Goal: Information Seeking & Learning: Learn about a topic

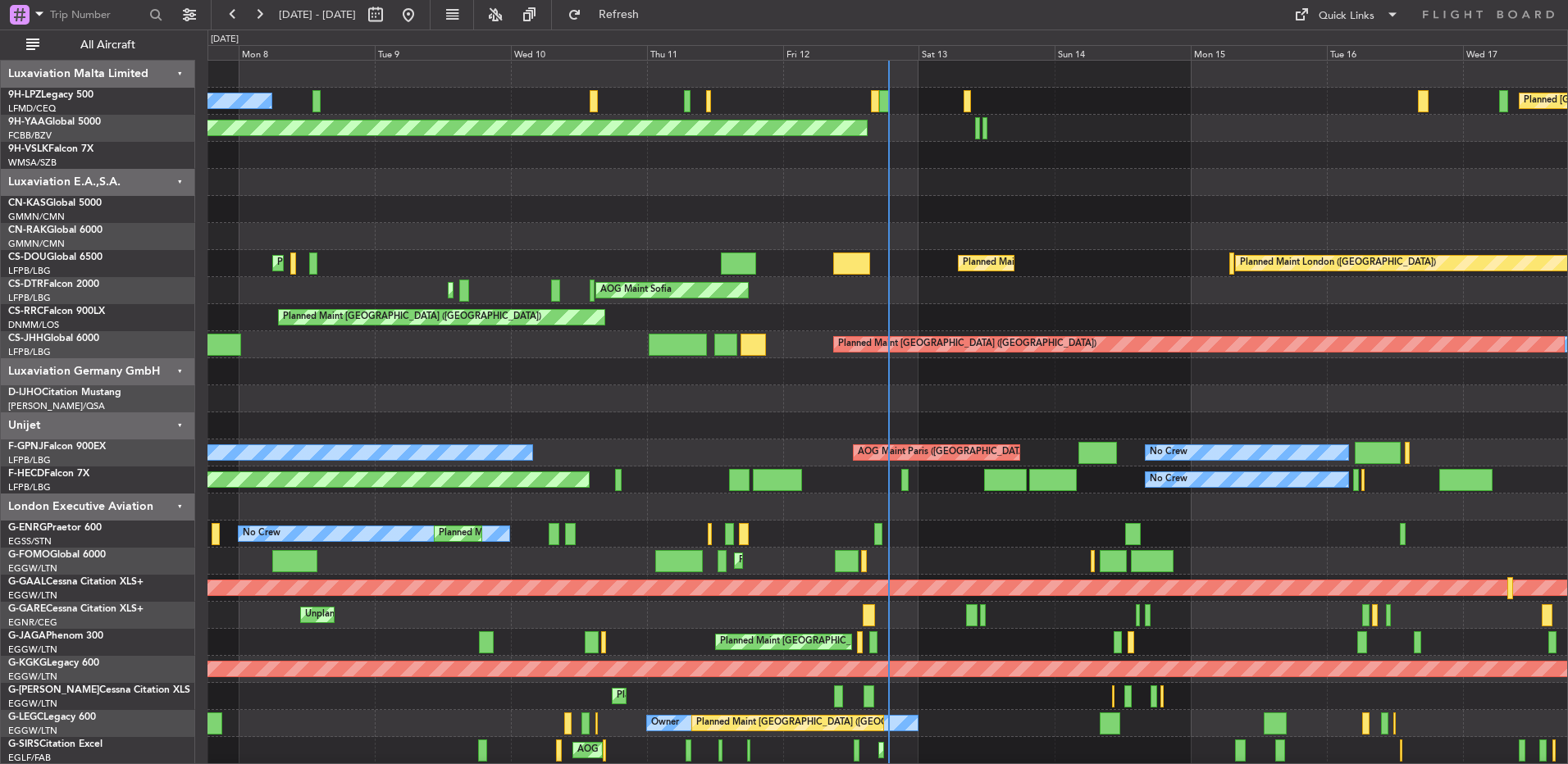
click at [1075, 163] on div at bounding box center [887, 155] width 1359 height 27
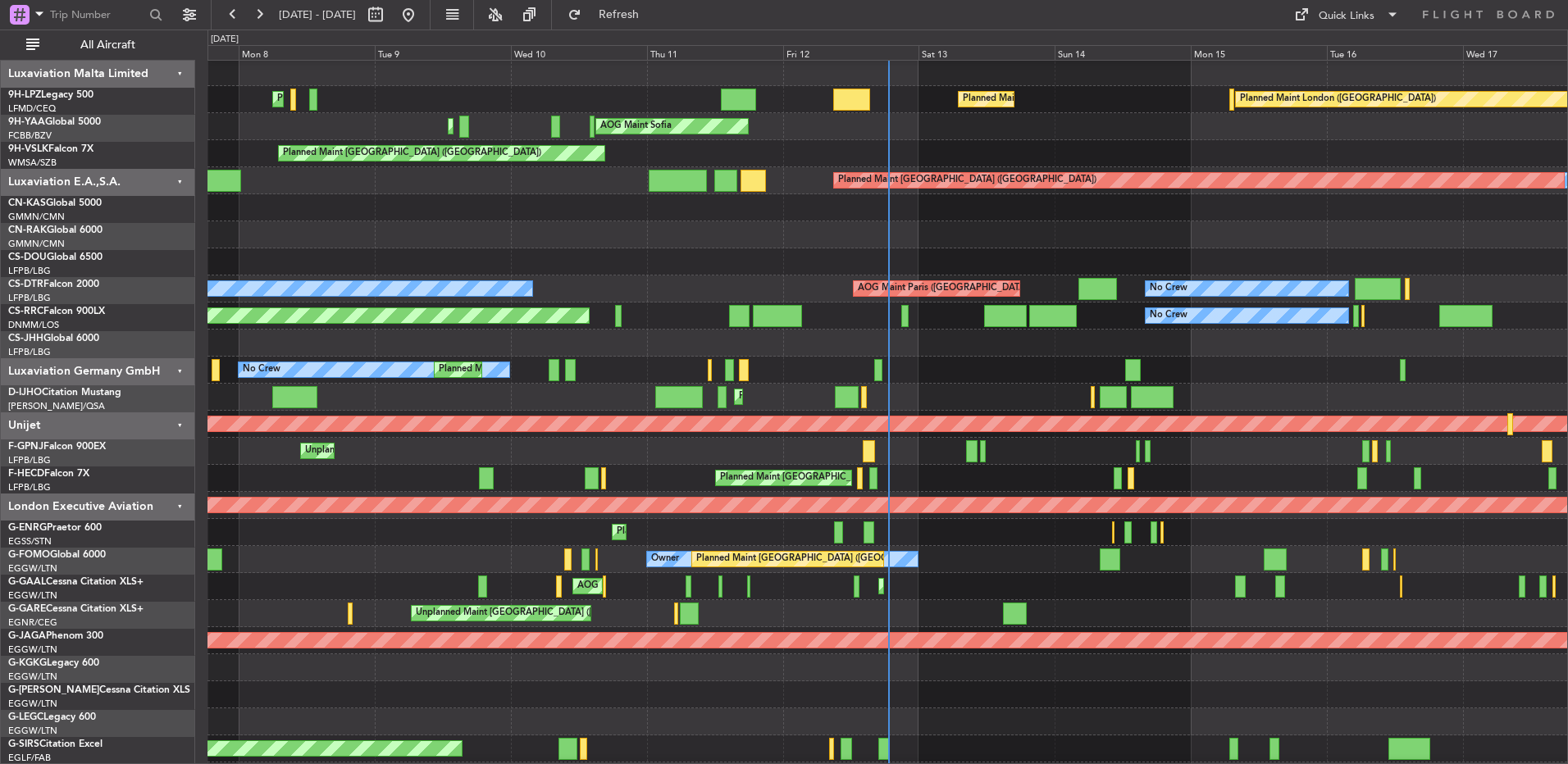
scroll to position [164, 0]
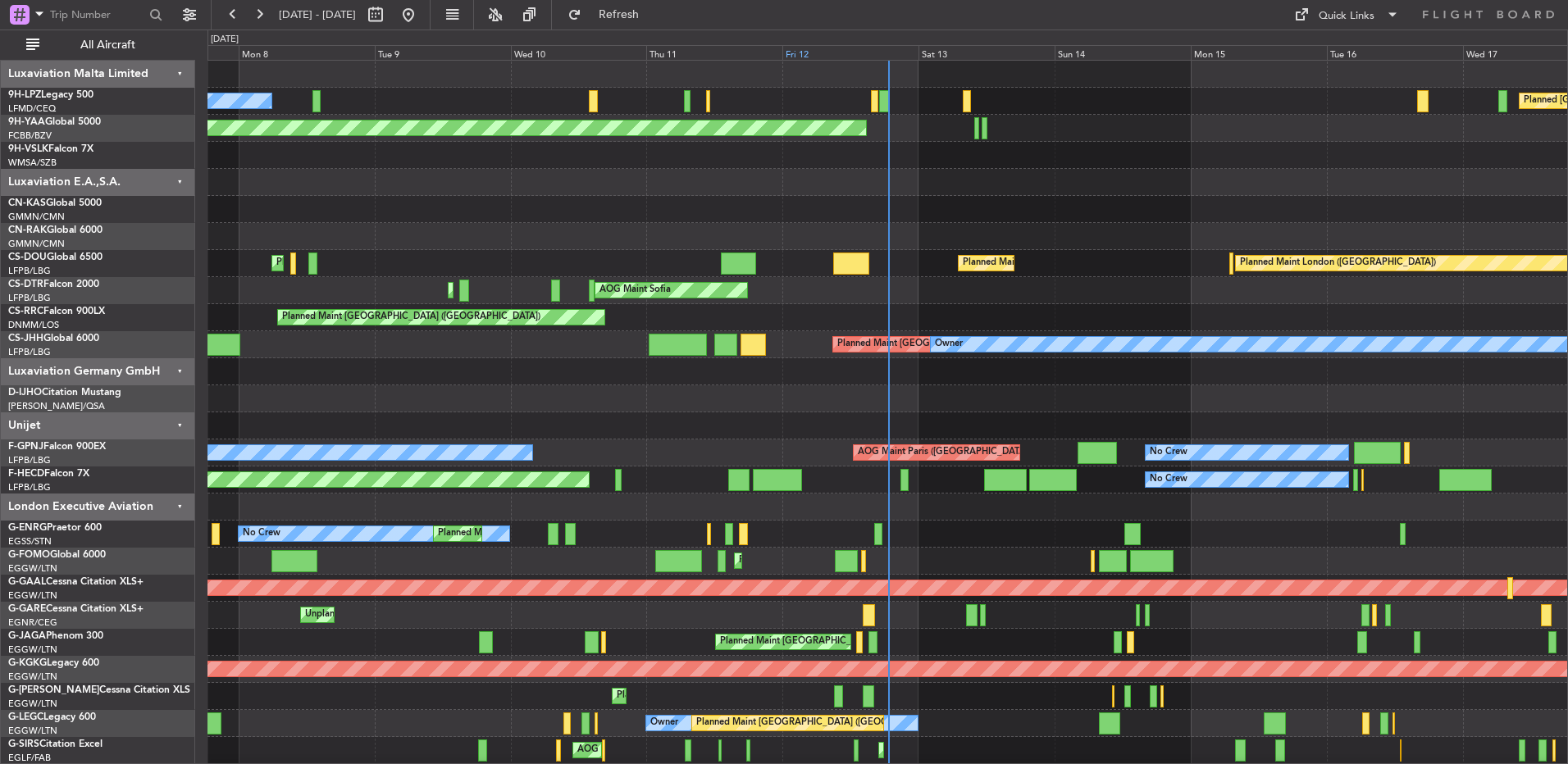
click at [897, 48] on div "Fri 12" at bounding box center [849, 52] width 136 height 15
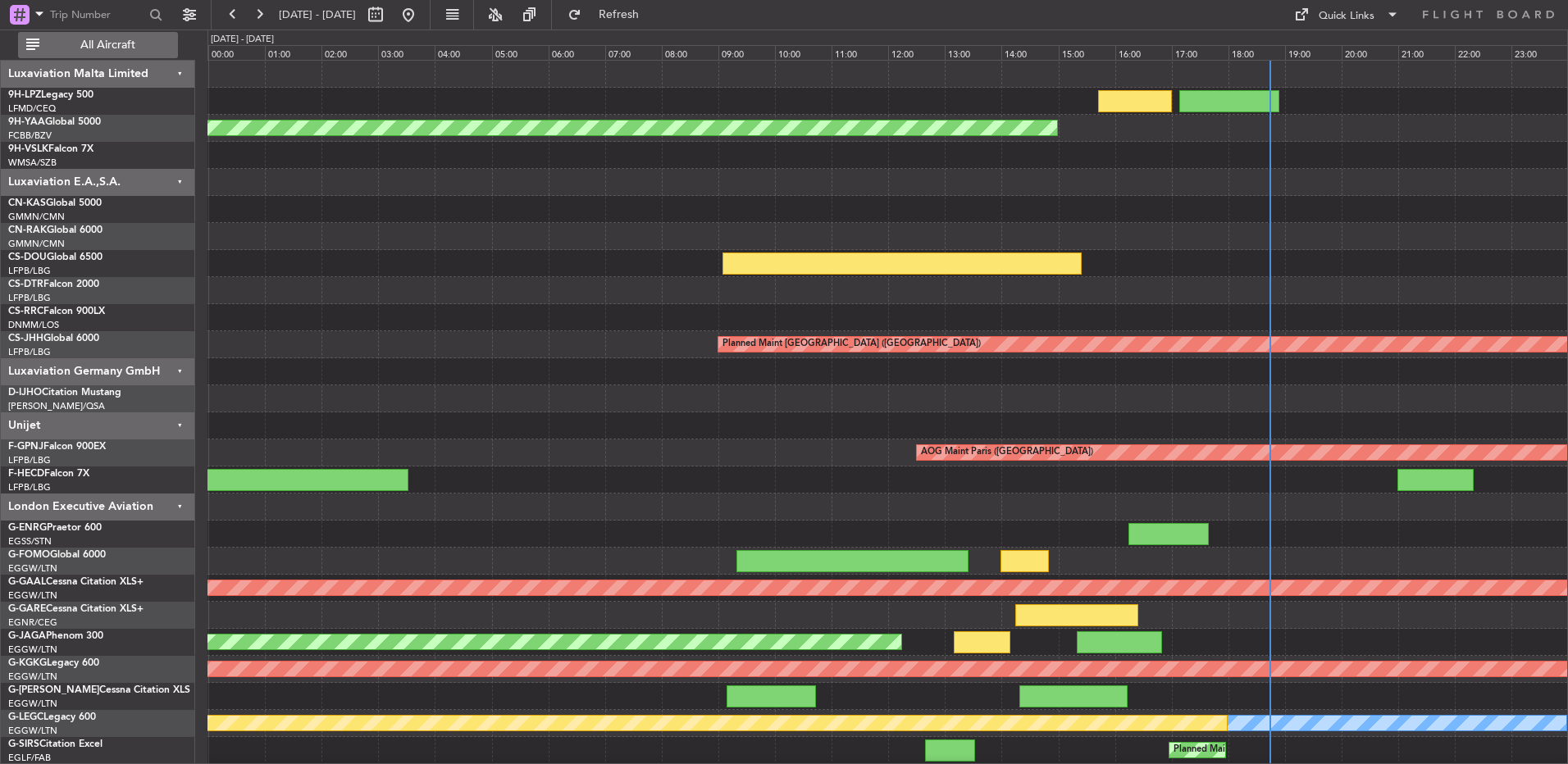
click at [129, 34] on button "All Aircraft" at bounding box center [98, 44] width 160 height 26
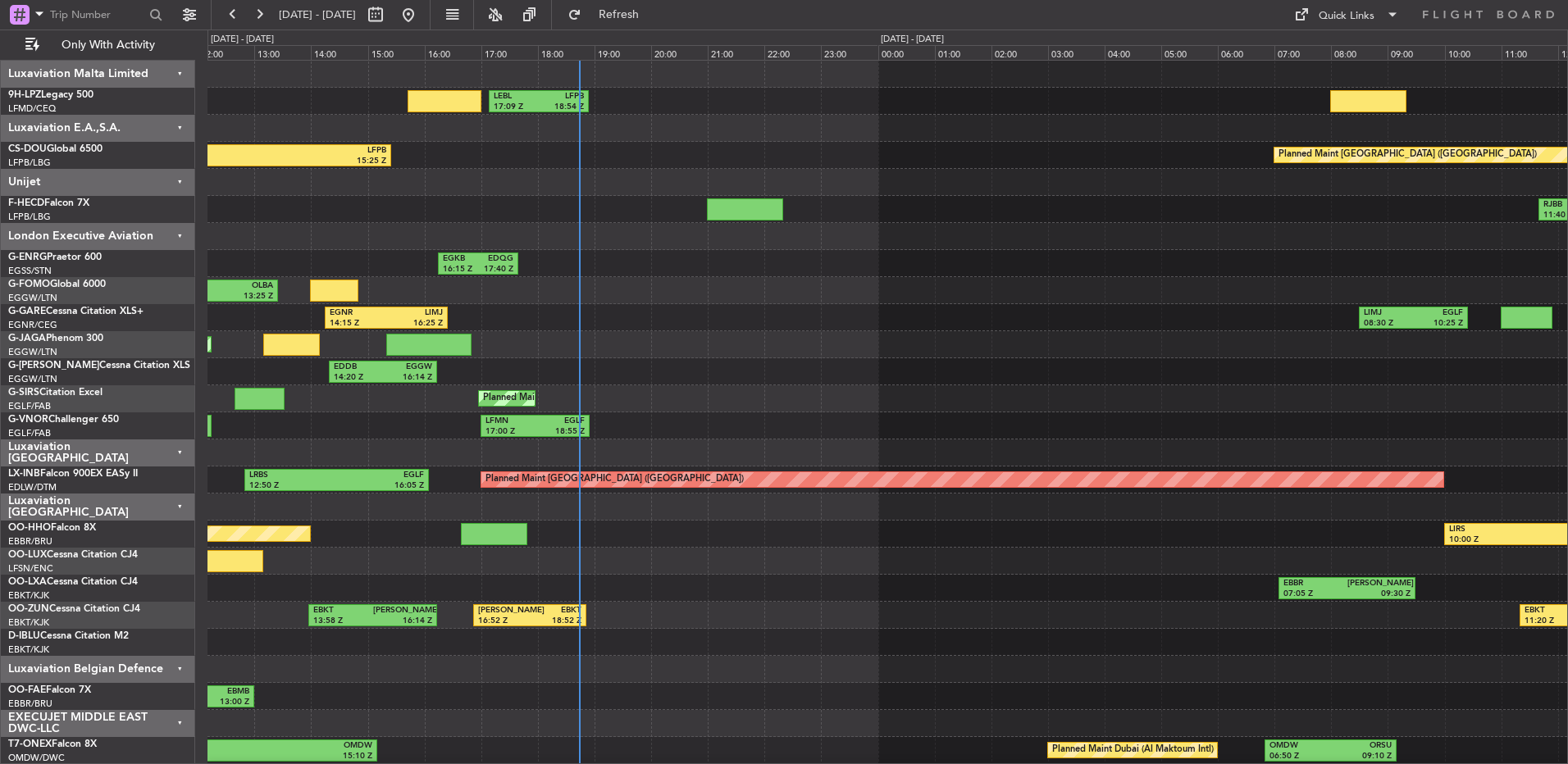
click at [473, 245] on div "LEBL 17:09 Z LFPB 18:54 Z DGAA 09:05 Z LFPB 15:25 Z Planned Maint Paris (Le Bou…" at bounding box center [887, 507] width 1359 height 893
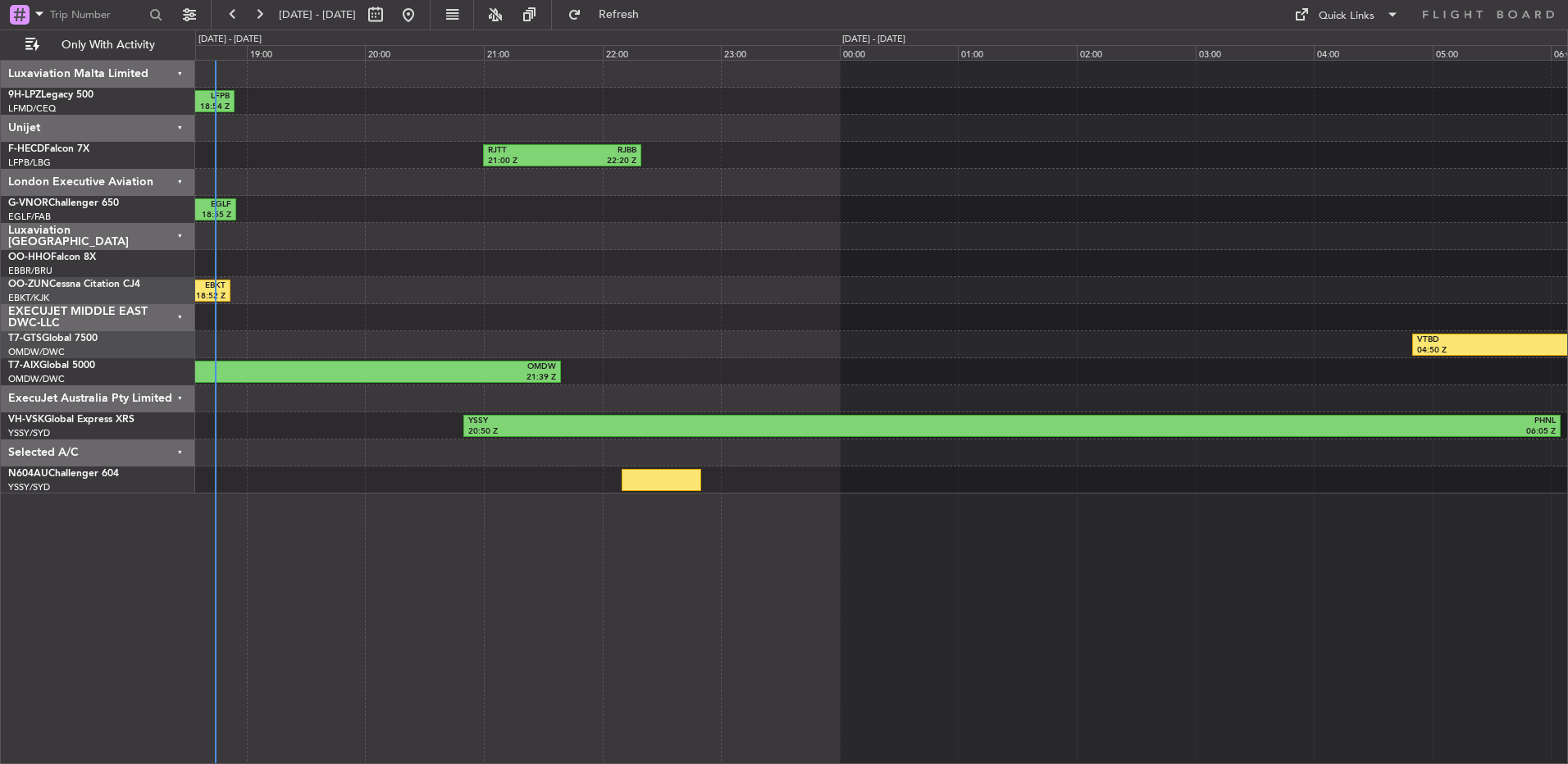
click at [891, 281] on div "LEBL 17:09 Z LFPB 18:54 Z LFMD 15:43 Z LEBL 17:01 Z LFPB 08:00 Z LFMD 09:20 Z R…" at bounding box center [880, 277] width 1371 height 433
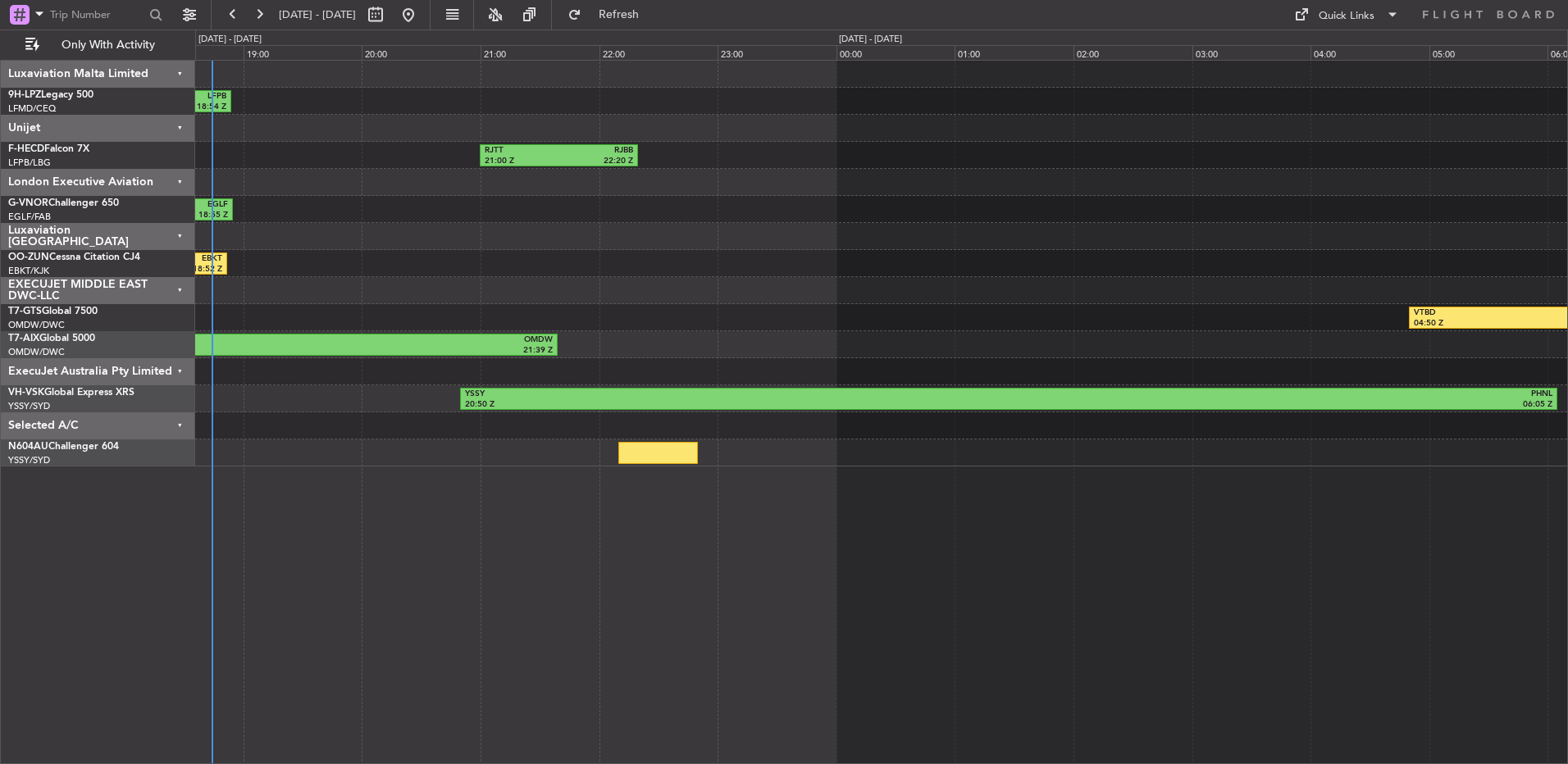
click at [151, 114] on div "LFMD/CEQ Cannes (Mandelieu)" at bounding box center [101, 109] width 186 height 14
click at [153, 127] on div "Unijet" at bounding box center [98, 128] width 194 height 27
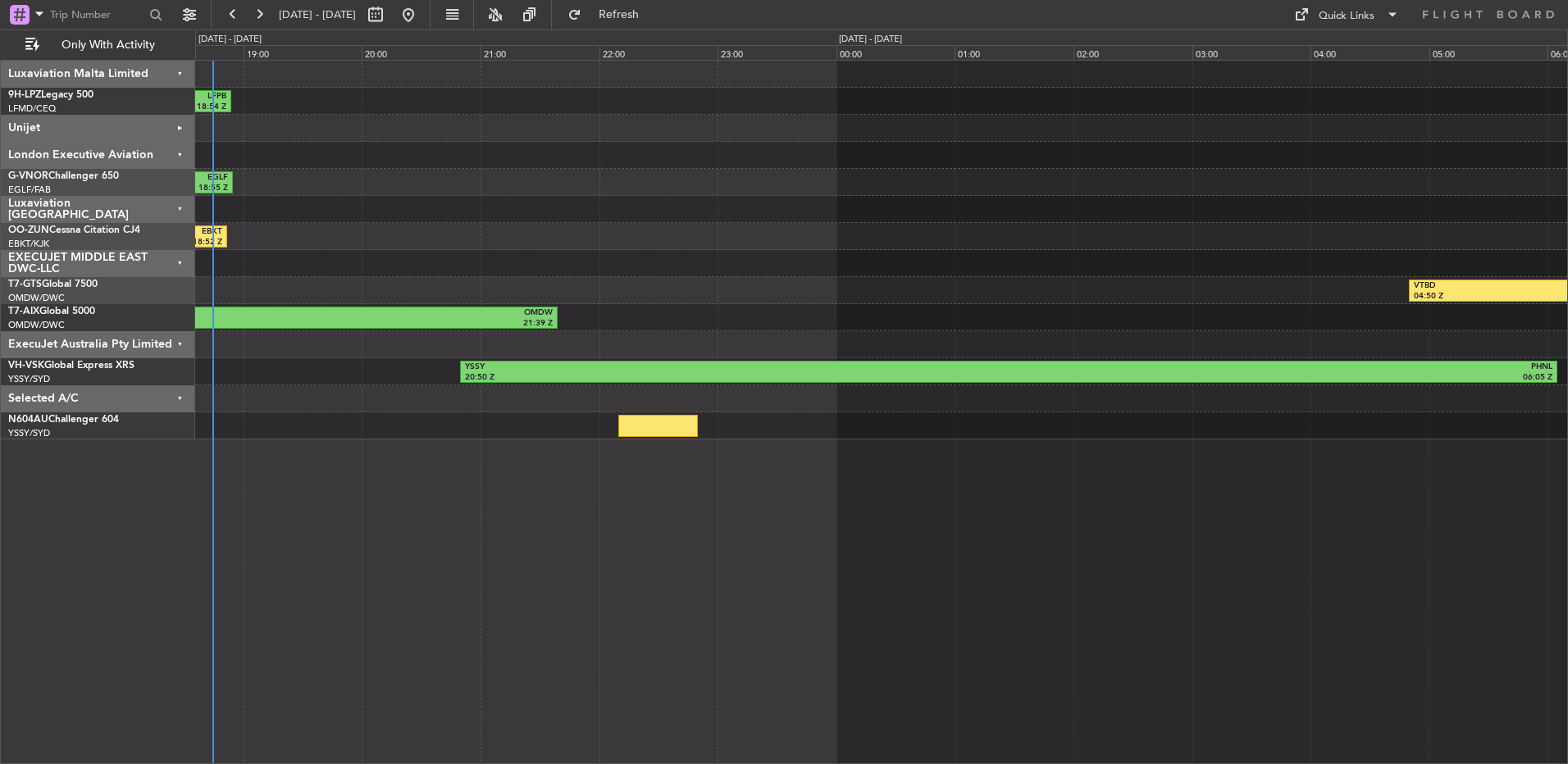
click at [153, 350] on div "ExecuJet Australia Pty Limited" at bounding box center [98, 344] width 194 height 27
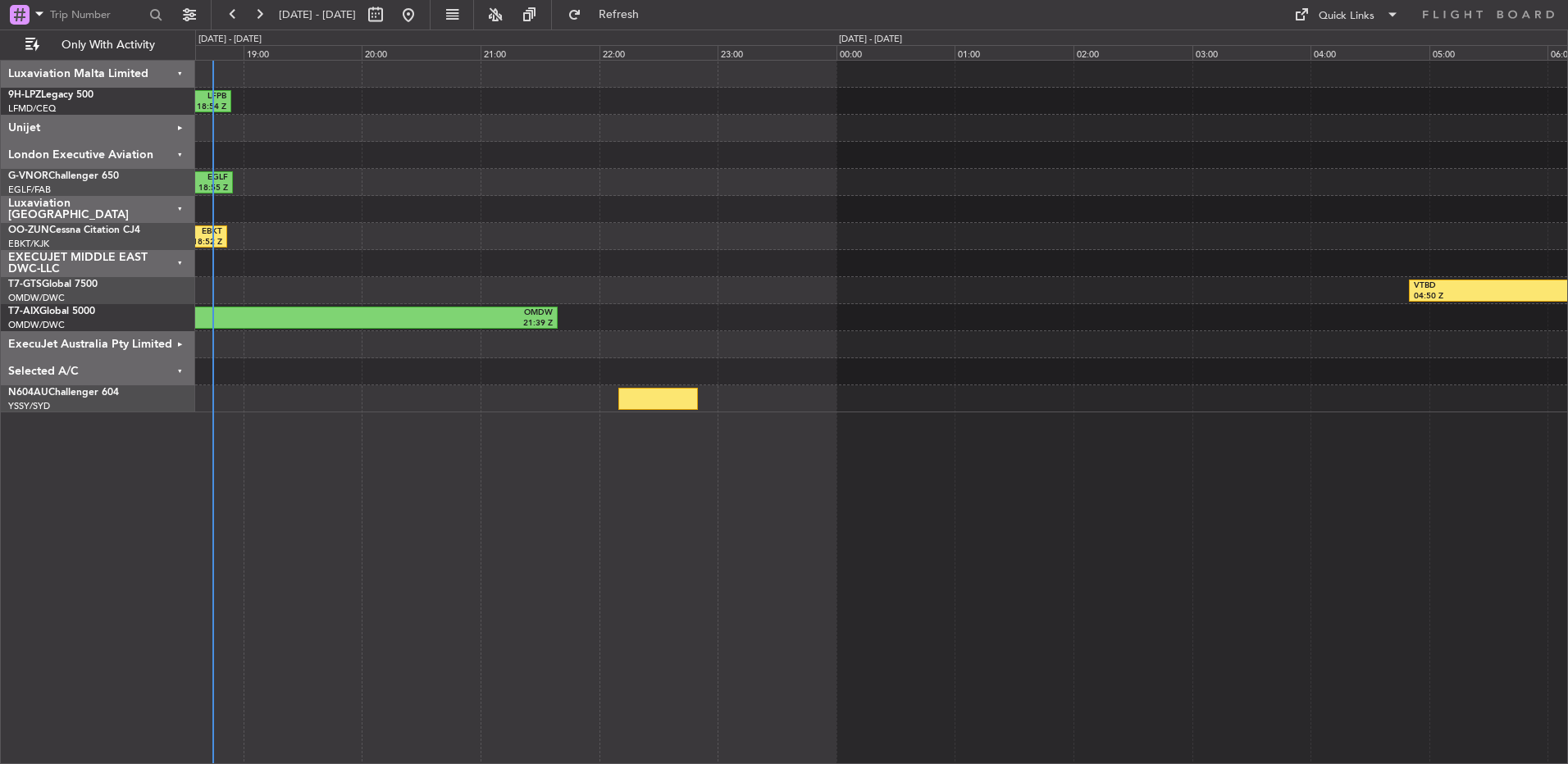
click at [160, 368] on div "Selected A/C" at bounding box center [98, 372] width 194 height 27
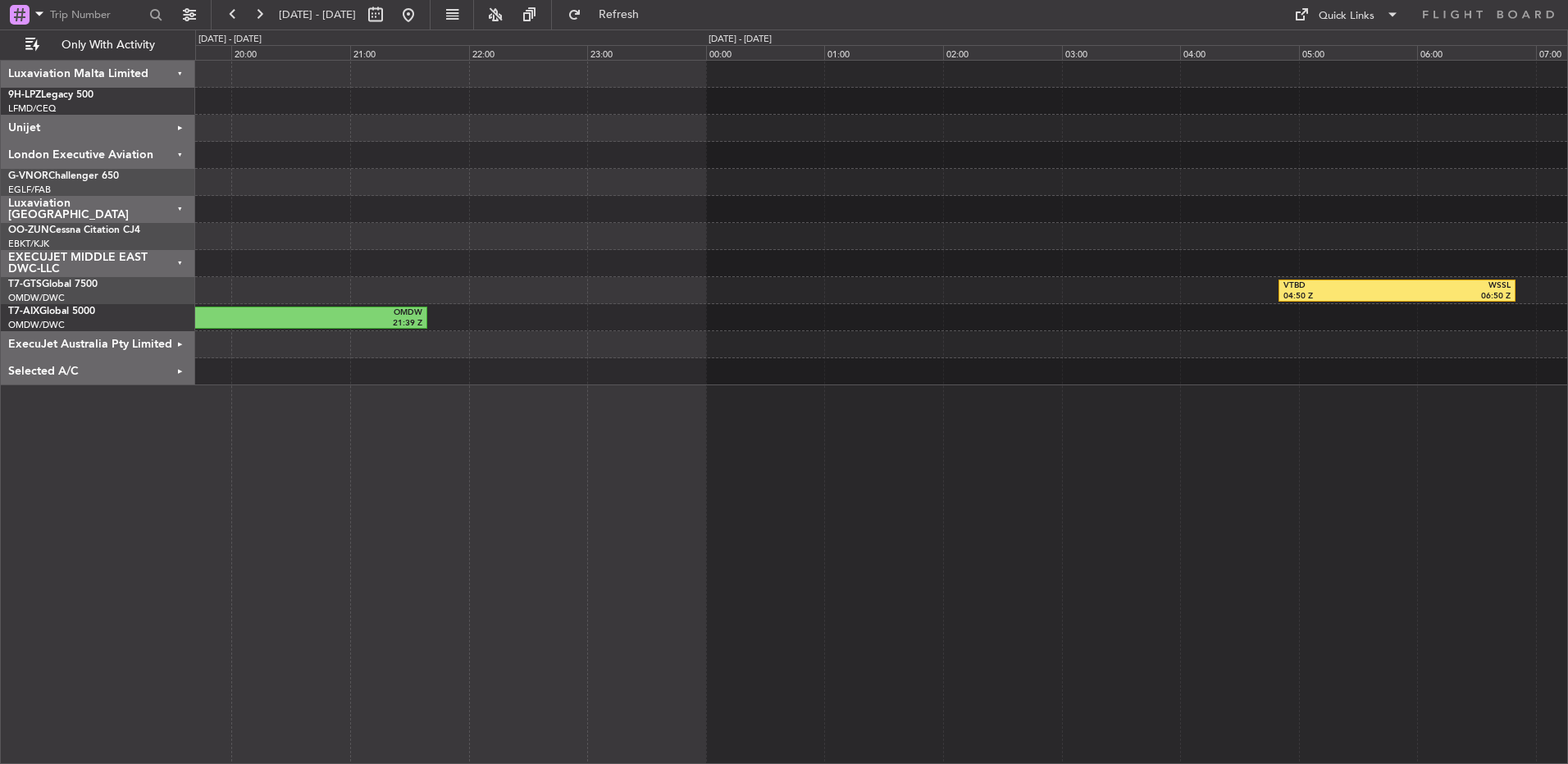
click at [1143, 300] on div "LEBL 17:09 Z LFPB 18:54 Z LFPB 08:00 Z LFMD 09:20 Z LFMD 15:43 Z LEBL 17:01 Z L…" at bounding box center [880, 222] width 1371 height 325
